Goal: Download file/media

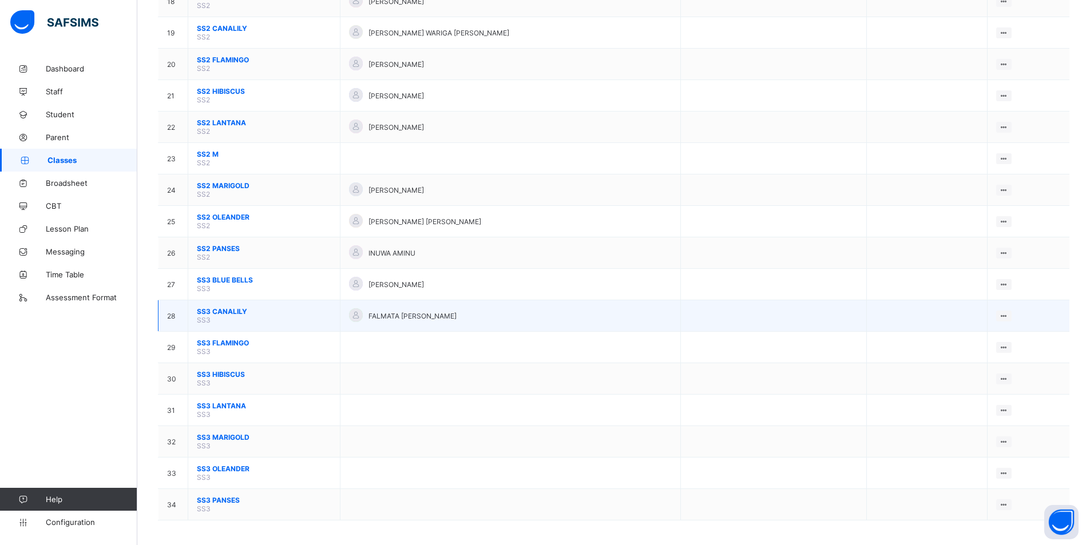
scroll to position [688, 0]
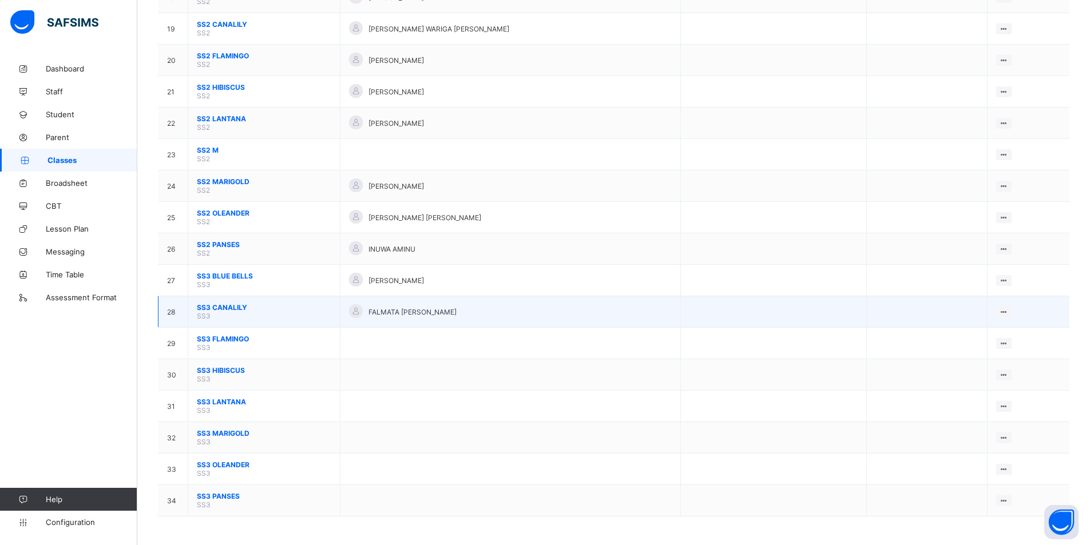
click at [223, 307] on span "SS3 CANALILY" at bounding box center [264, 307] width 134 height 9
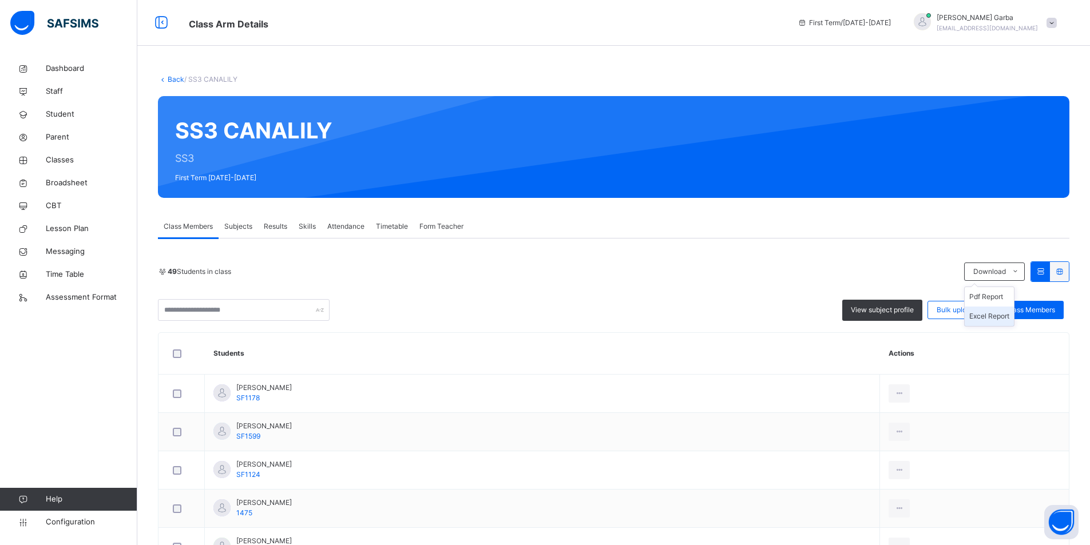
click at [997, 320] on li "Excel Report" at bounding box center [989, 316] width 49 height 19
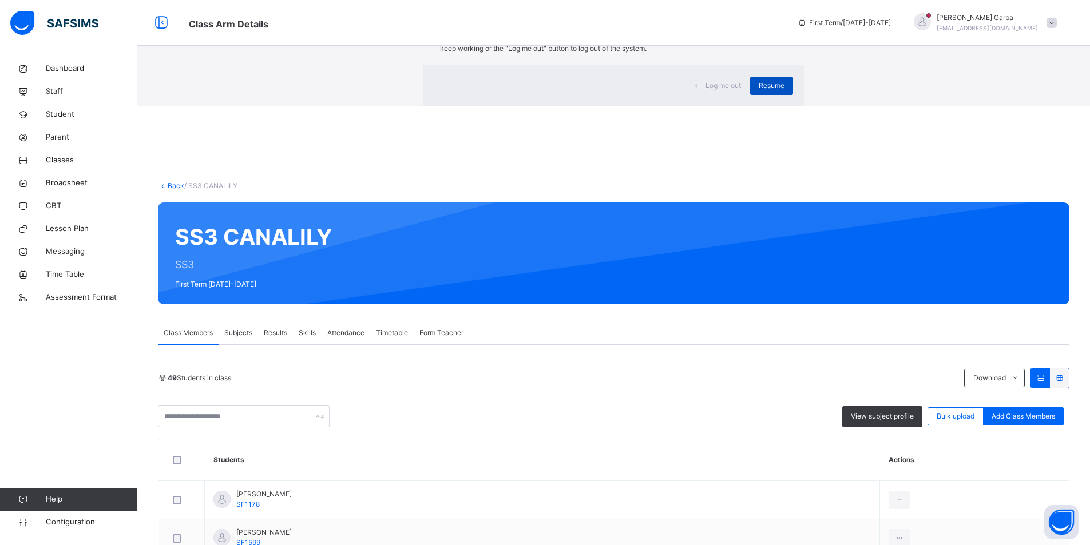
click at [759, 91] on span "Resume" at bounding box center [772, 86] width 26 height 10
